Goal: Use online tool/utility: Utilize a website feature to perform a specific function

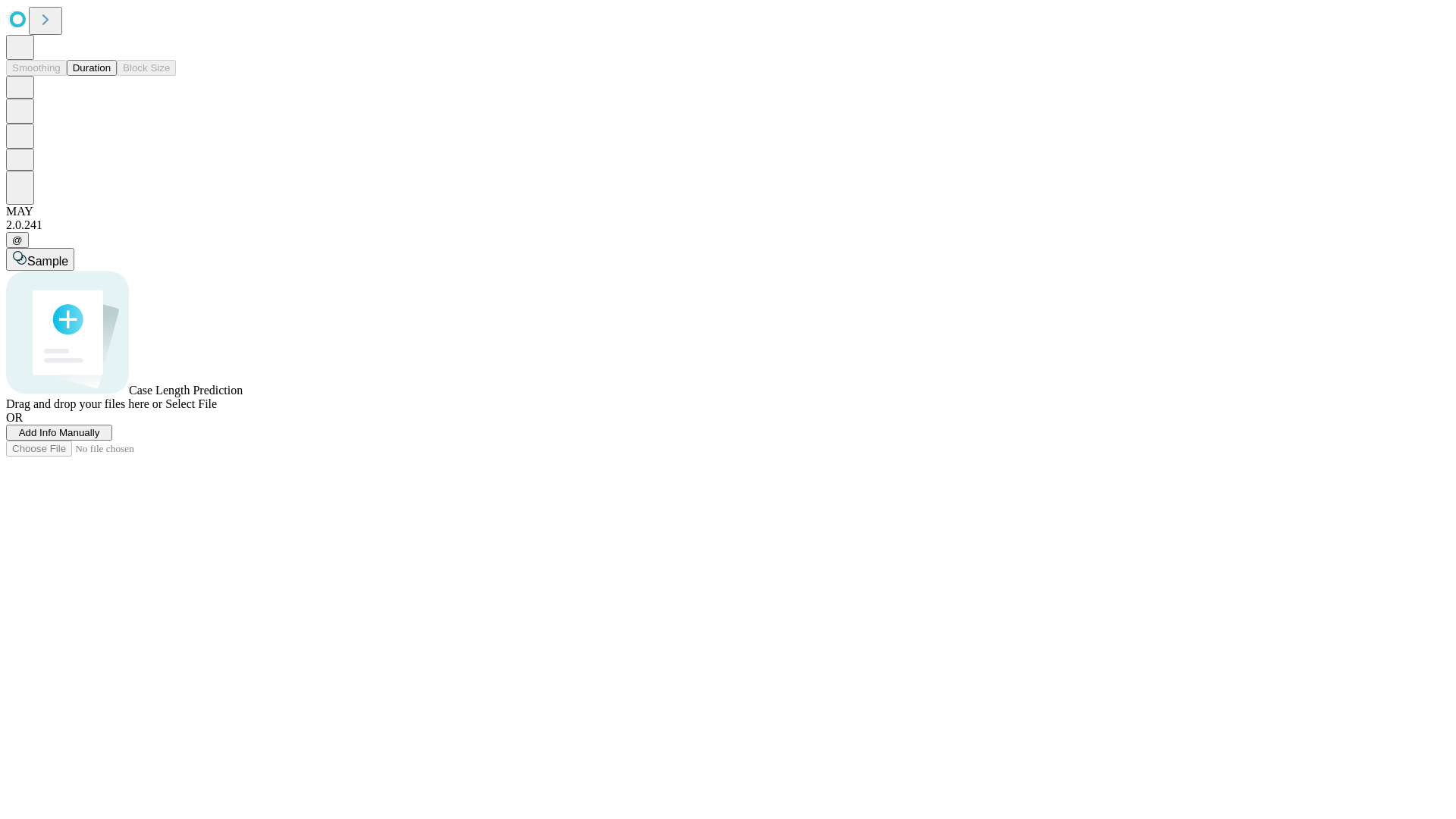
click at [110, 76] on button "Duration" at bounding box center [92, 67] width 50 height 16
click at [68, 254] on span "Sample" at bounding box center [47, 261] width 41 height 13
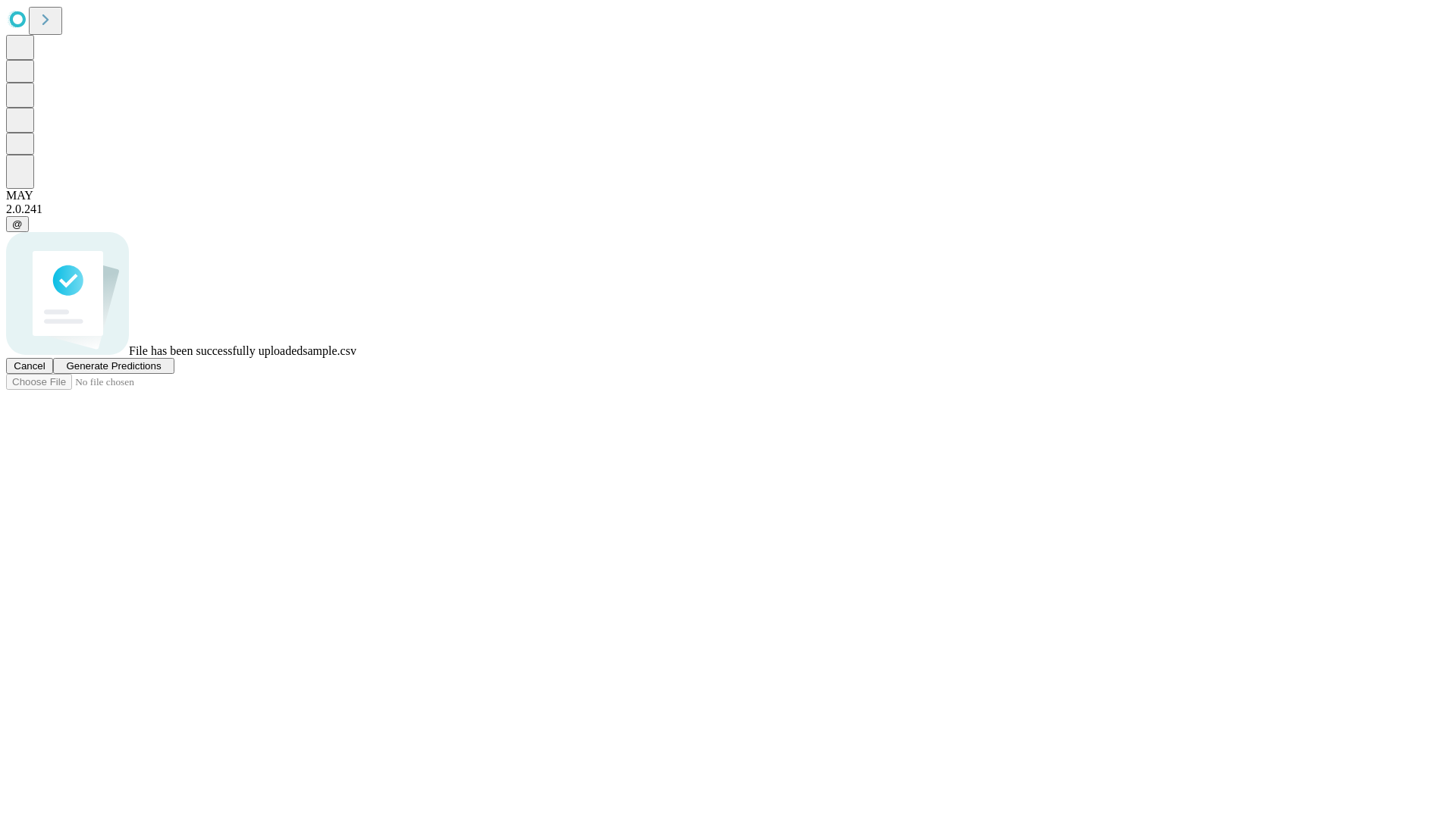
click at [161, 371] on span "Generate Predictions" at bounding box center [113, 366] width 95 height 11
